Goal: Find specific page/section: Find specific page/section

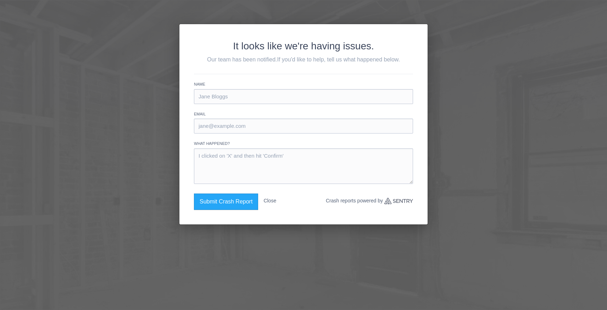
click at [490, 106] on div "It looks like we're having issues. Our team has been notified. If you'd like to…" at bounding box center [303, 155] width 607 height 310
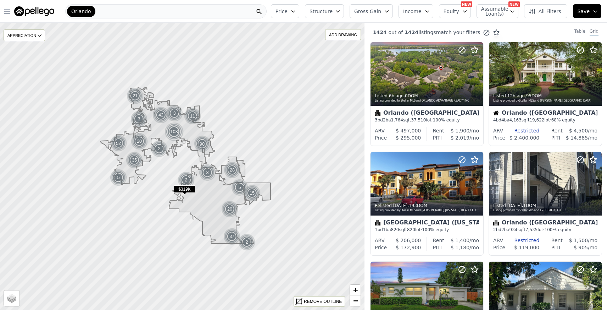
click at [8, 11] on icon "button" at bounding box center [7, 11] width 6 height 4
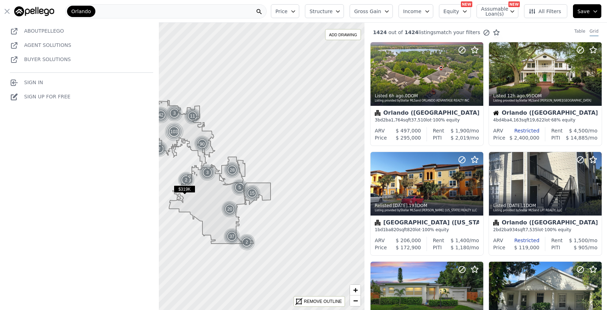
click at [40, 44] on link "Agent Solutions" at bounding box center [47, 45] width 47 height 6
